Goal: Find contact information: Find contact information

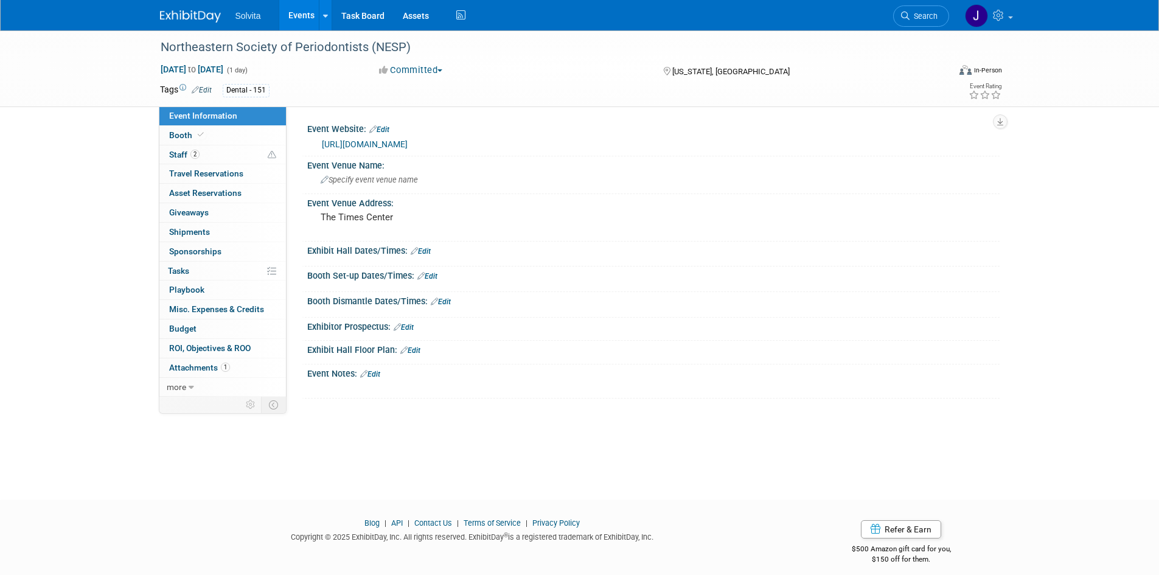
click at [408, 147] on link "https://www.nesp.org/meetings/future-meetings/" at bounding box center [365, 144] width 86 height 10
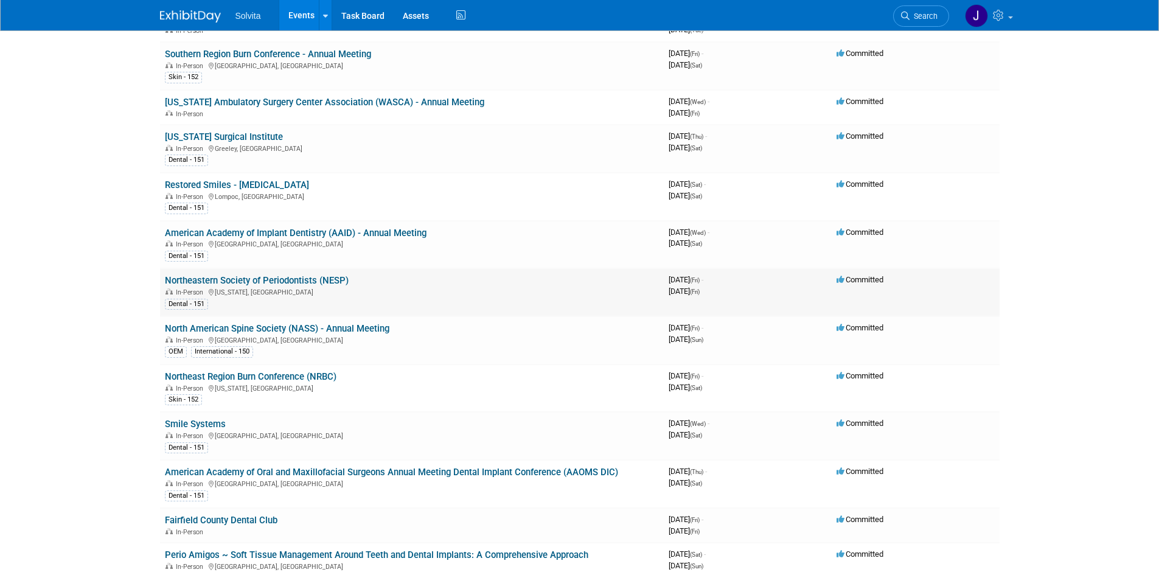
scroll to position [1217, 0]
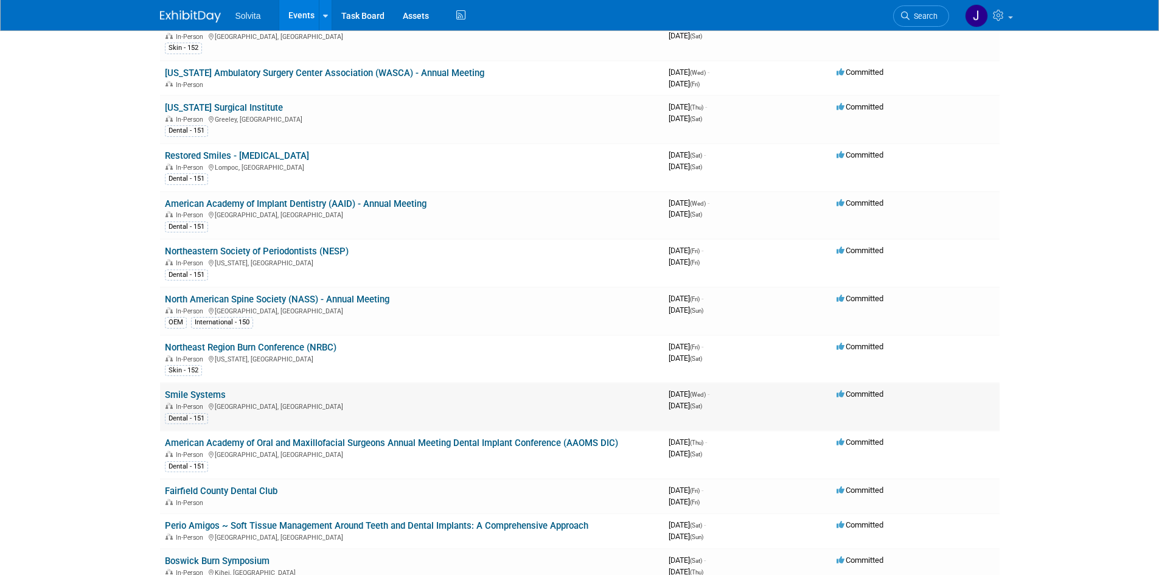
click at [187, 394] on link "Smile Systems" at bounding box center [195, 394] width 61 height 11
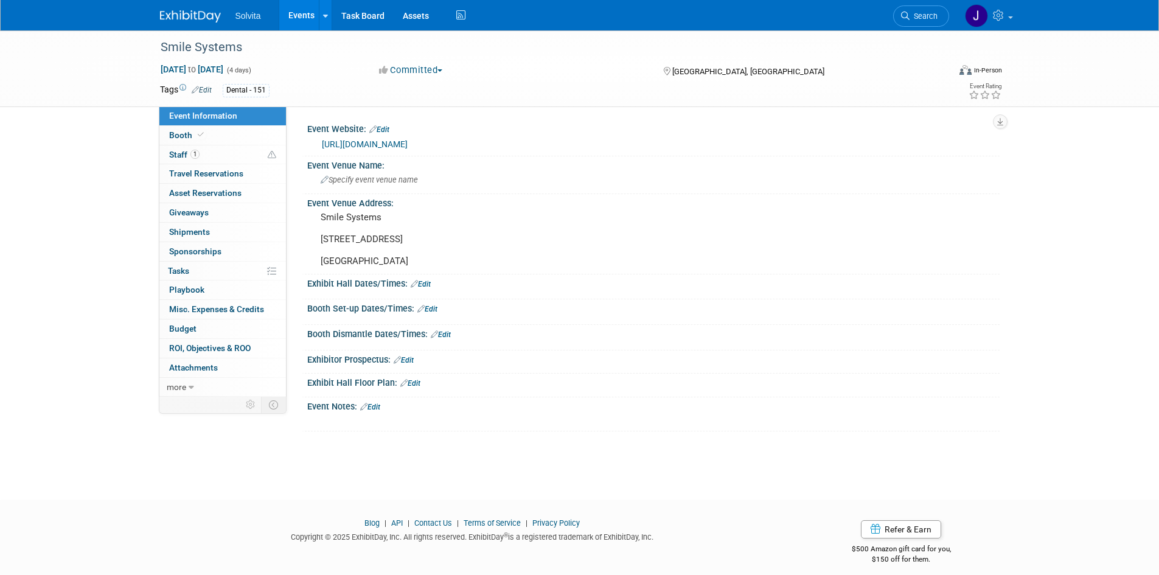
click at [408, 142] on link "https://www.smilesystems.com/course-3on6" at bounding box center [365, 144] width 86 height 10
drag, startPoint x: 320, startPoint y: 263, endPoint x: 425, endPoint y: 263, distance: 105.3
click at [425, 263] on pre "Smile Systems 461 E 1000 S, Suite A Pleasant Grove, UT 84062" at bounding box center [452, 239] width 262 height 55
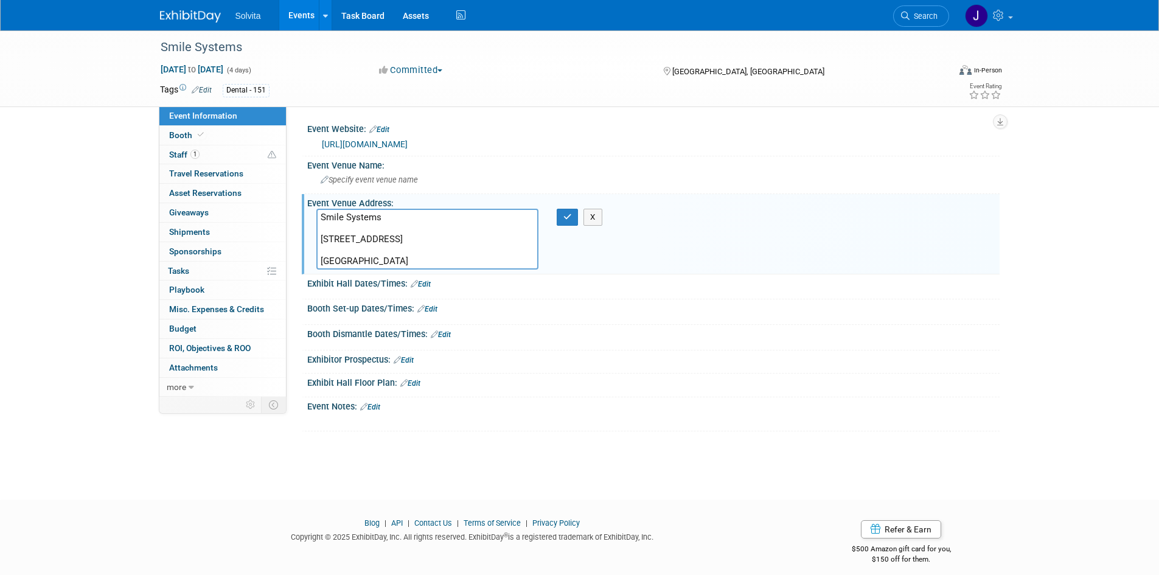
drag, startPoint x: 425, startPoint y: 263, endPoint x: 300, endPoint y: 262, distance: 125.3
click at [300, 262] on div "Event Website: Edit https://www.smilesystems.com/course-3on6 Event Venue Name: …" at bounding box center [643, 251] width 713 height 290
